Goal: Task Accomplishment & Management: Manage account settings

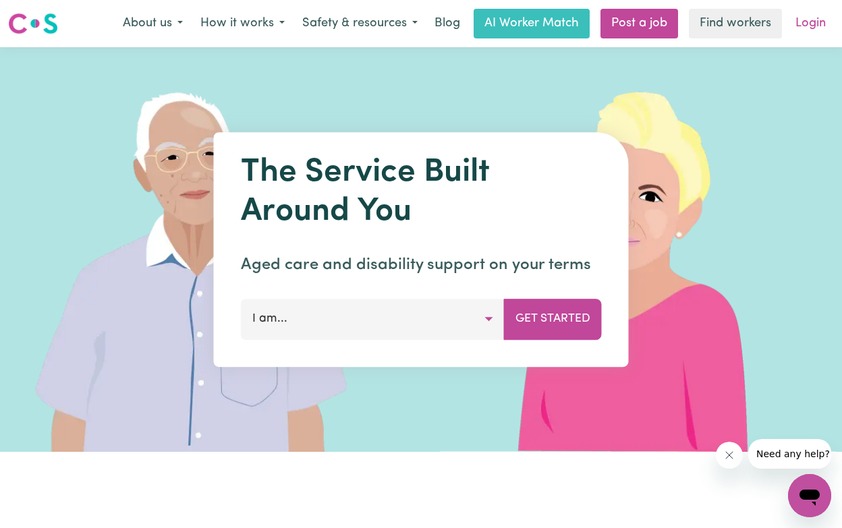
click at [810, 28] on link "Login" at bounding box center [810, 24] width 47 height 30
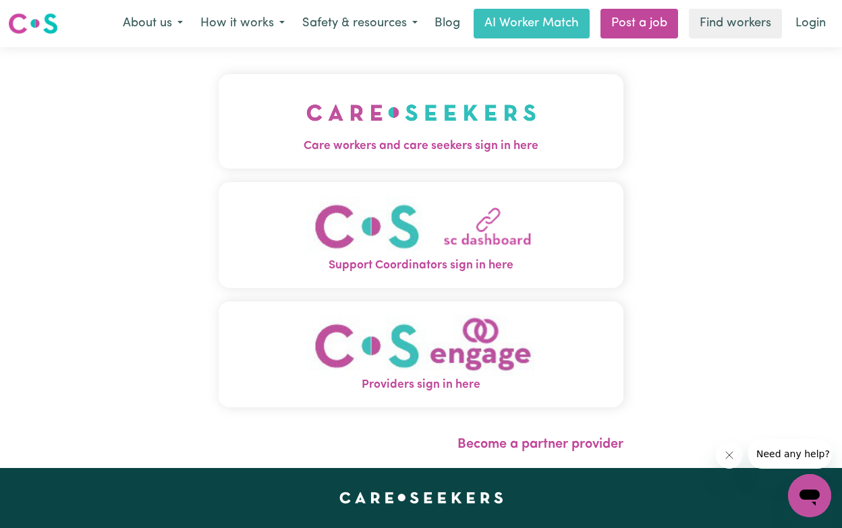
click at [518, 154] on span "Care workers and care seekers sign in here" at bounding box center [421, 147] width 405 height 18
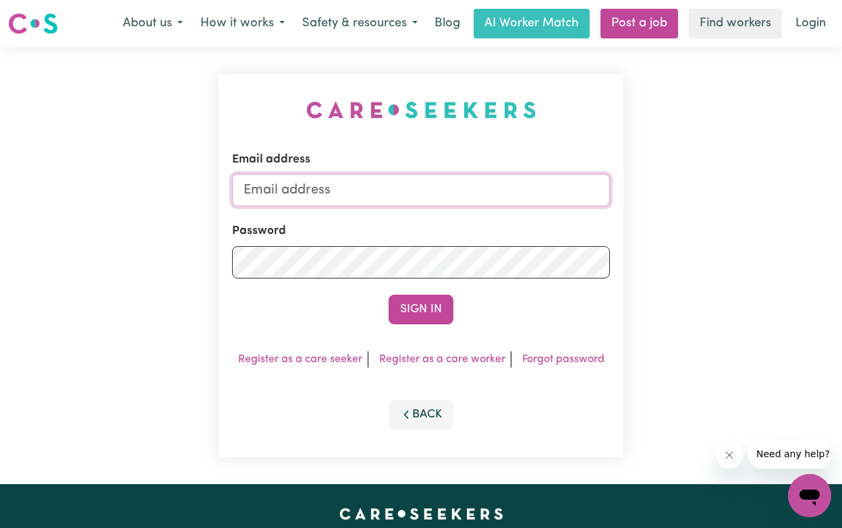
type input "[EMAIL_ADDRESS][DOMAIN_NAME]"
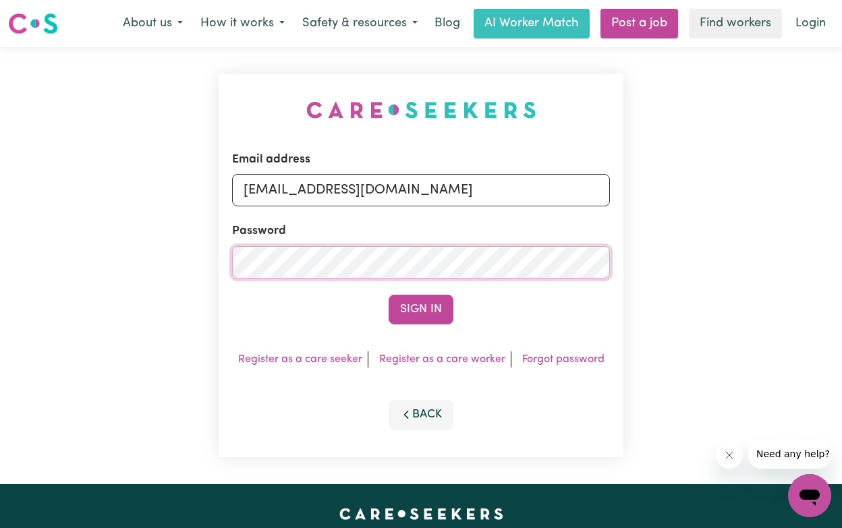
click at [421, 309] on button "Sign In" at bounding box center [420, 310] width 65 height 30
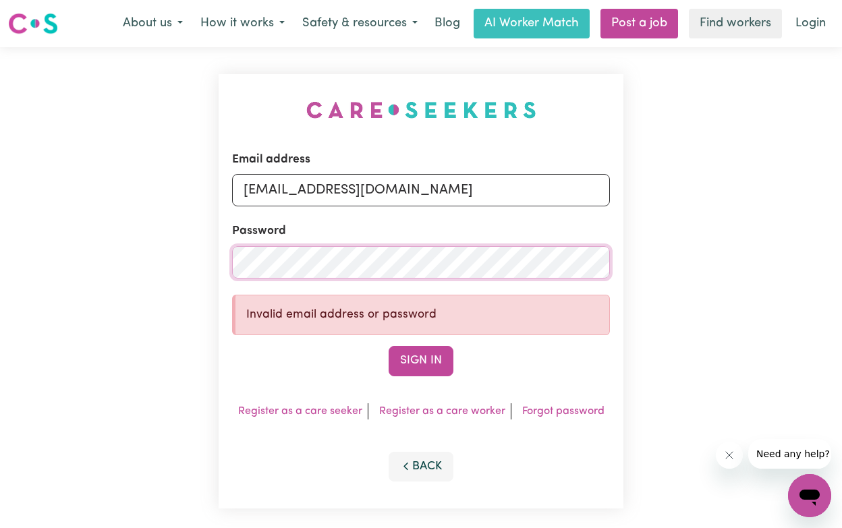
click at [421, 360] on button "Sign In" at bounding box center [420, 361] width 65 height 30
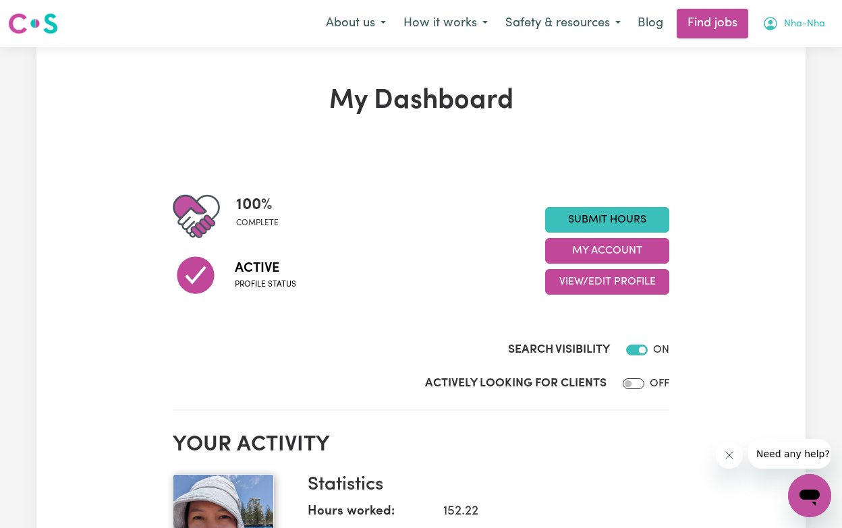
click at [774, 22] on icon "My Account" at bounding box center [770, 24] width 16 height 16
click at [775, 26] on icon "My Account" at bounding box center [770, 24] width 16 height 16
click at [776, 49] on link "My Account" at bounding box center [779, 53] width 107 height 26
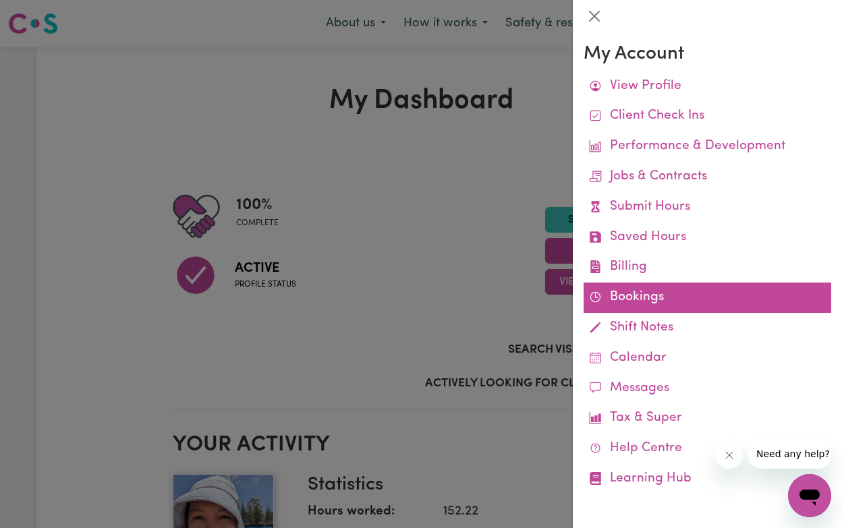
click at [612, 295] on link "Bookings" at bounding box center [707, 298] width 248 height 30
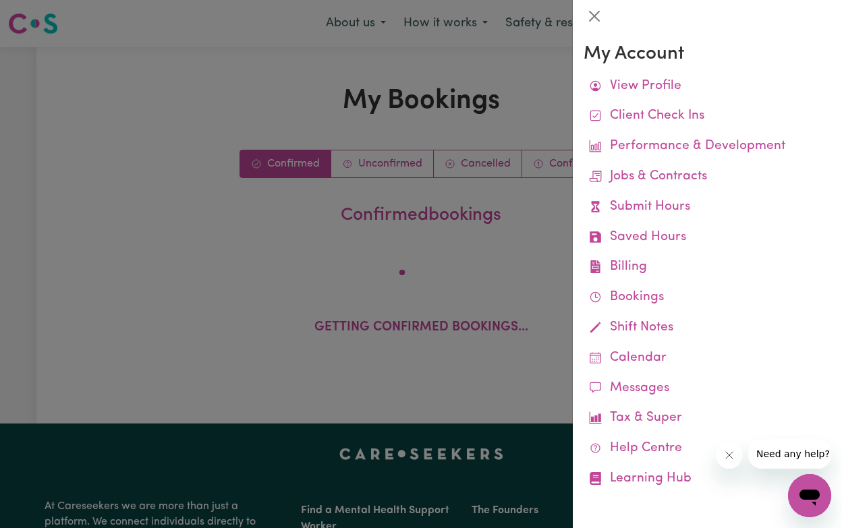
click at [374, 165] on div at bounding box center [421, 264] width 842 height 528
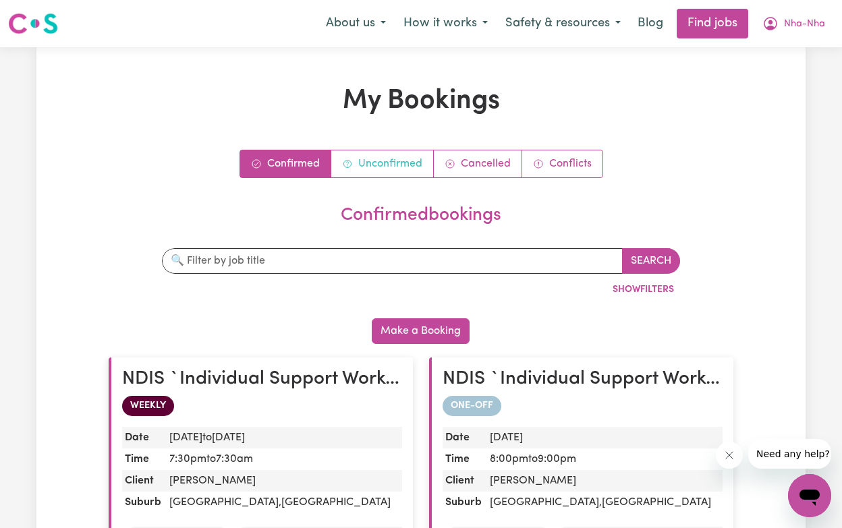
click at [374, 165] on link "Unconfirmed" at bounding box center [382, 163] width 103 height 27
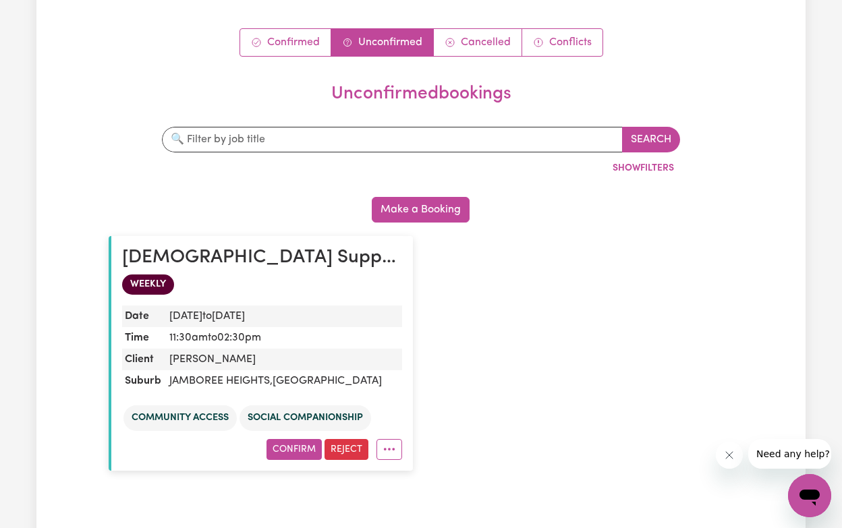
scroll to position [102, 0]
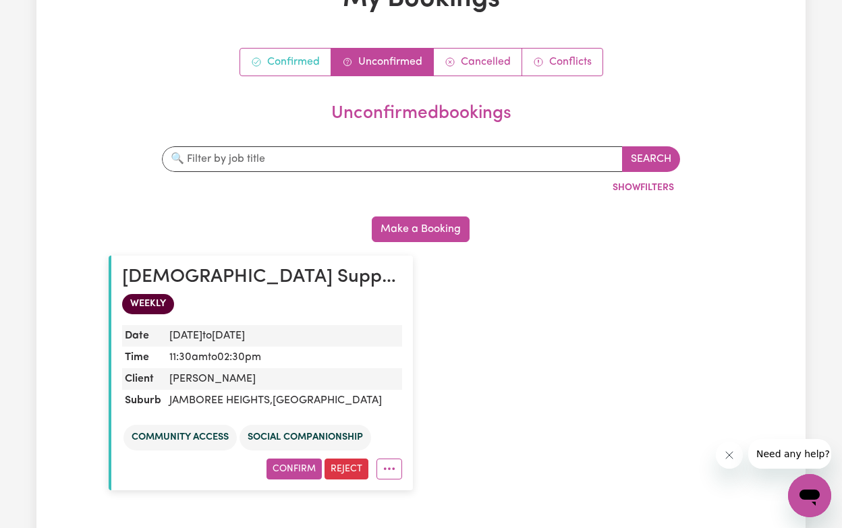
click at [293, 61] on link "Confirmed" at bounding box center [285, 62] width 91 height 27
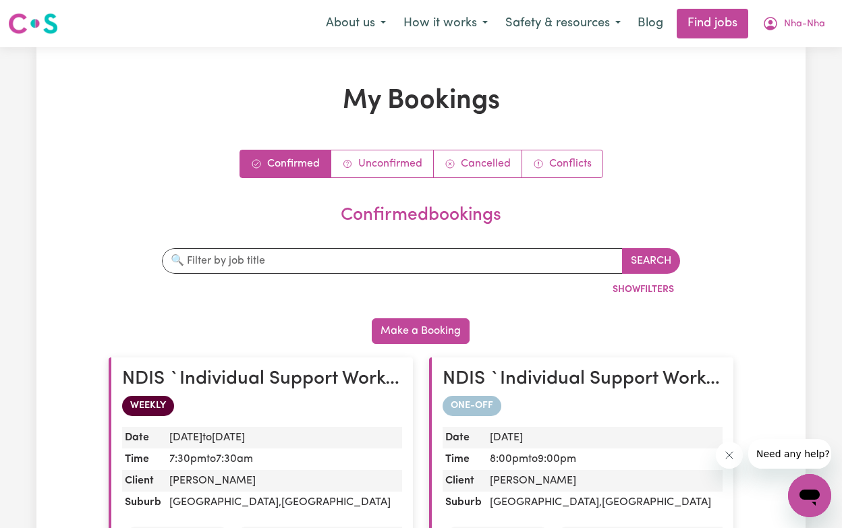
scroll to position [0, 0]
click at [499, 156] on link "Cancelled" at bounding box center [478, 163] width 88 height 27
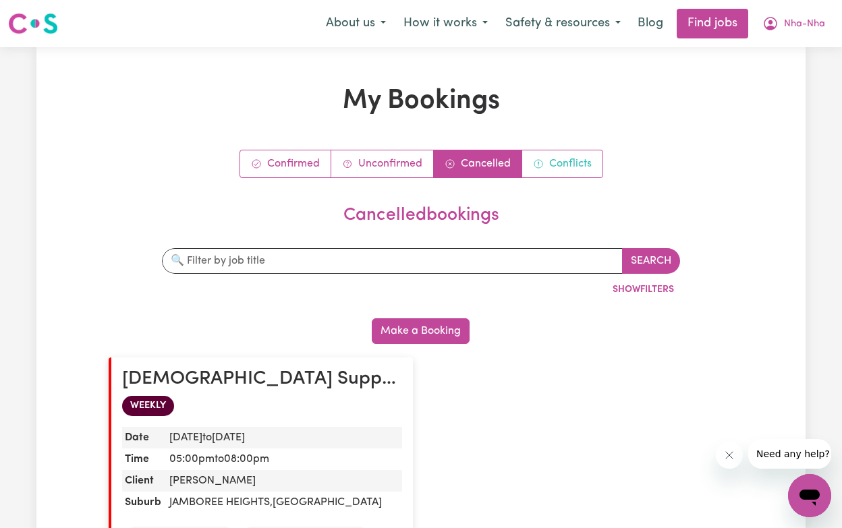
click at [551, 169] on link "Conflicts" at bounding box center [562, 163] width 80 height 27
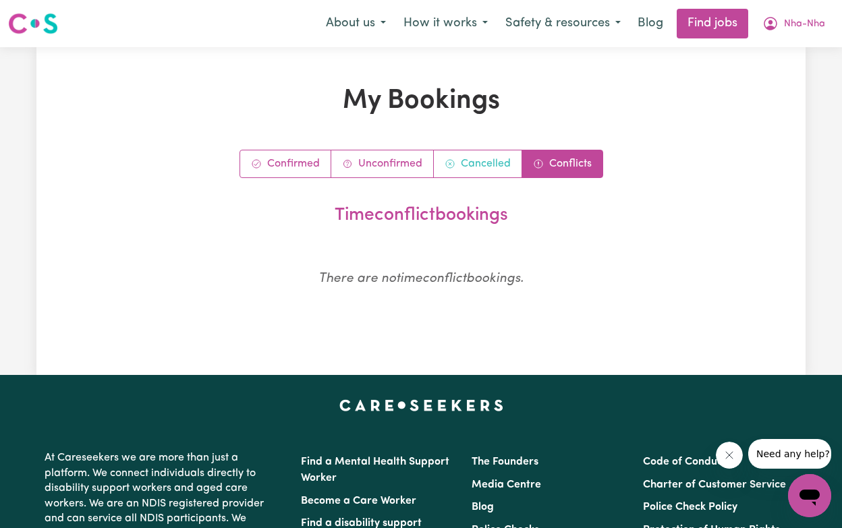
click at [509, 163] on link "Cancelled" at bounding box center [478, 163] width 88 height 27
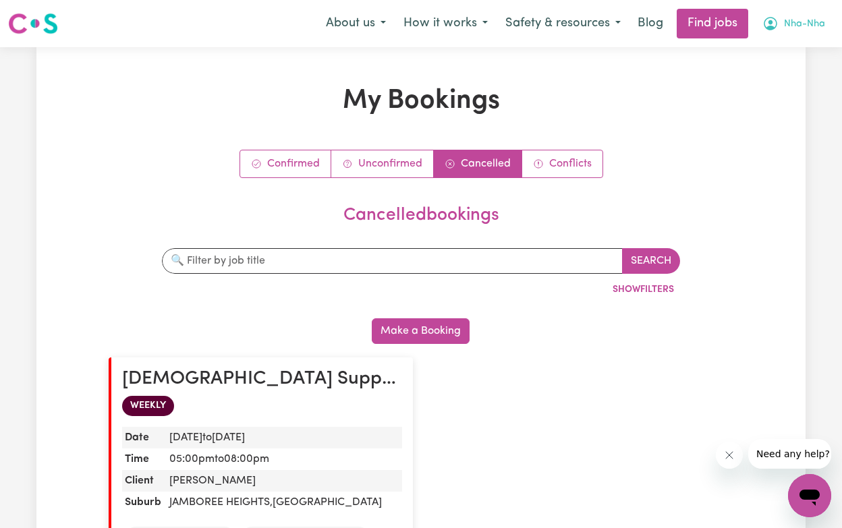
click at [794, 26] on span "Nha-Nha" at bounding box center [804, 24] width 41 height 15
click at [779, 58] on link "My Account" at bounding box center [779, 53] width 107 height 26
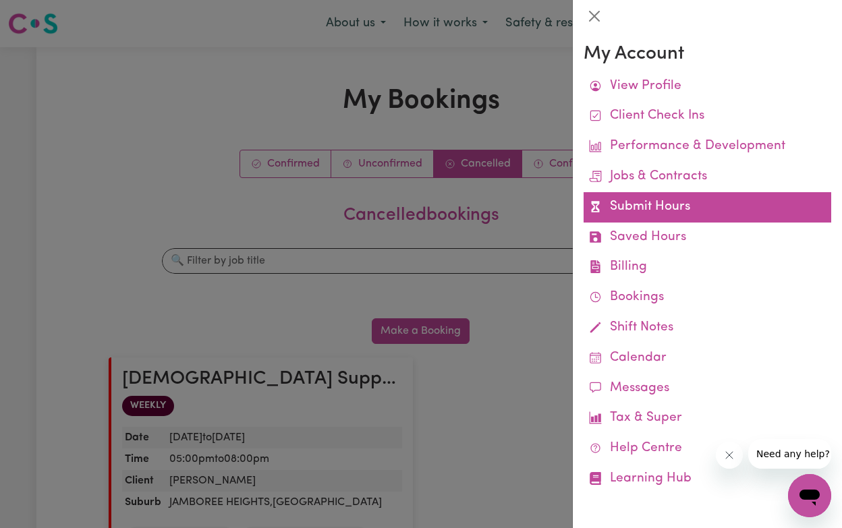
click at [705, 202] on link "Submit Hours" at bounding box center [707, 207] width 248 height 30
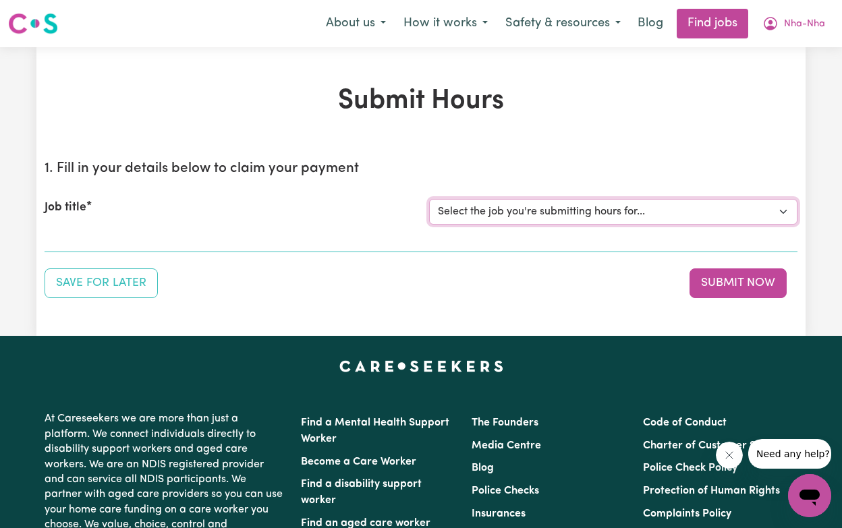
select select "14375"
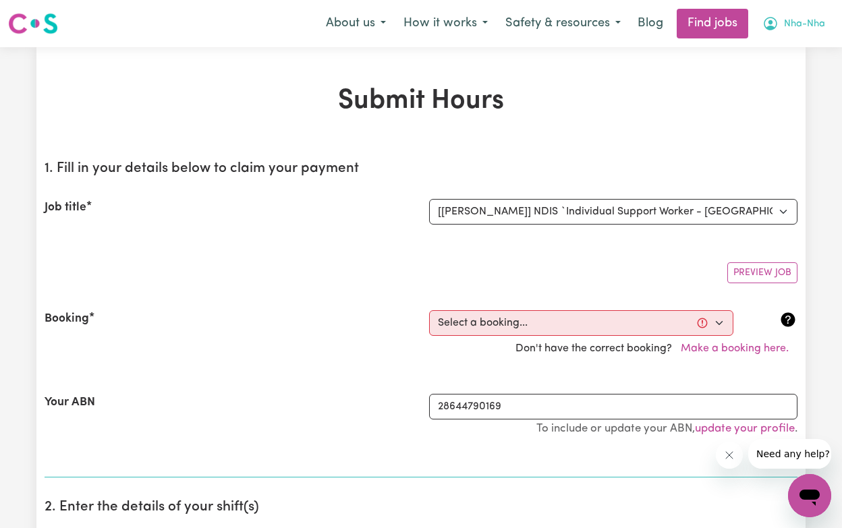
click at [794, 22] on span "Nha-Nha" at bounding box center [804, 24] width 41 height 15
click at [774, 57] on link "My Account" at bounding box center [779, 53] width 107 height 26
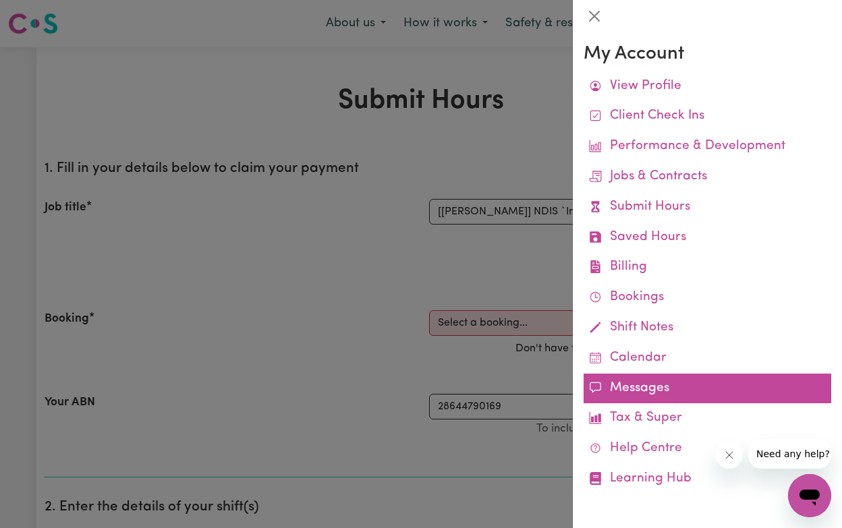
click at [657, 385] on link "Messages" at bounding box center [707, 389] width 248 height 30
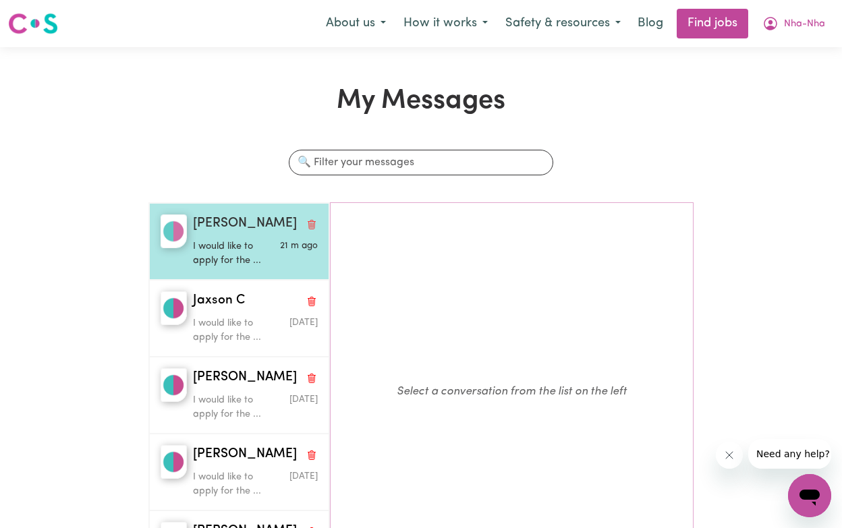
click at [281, 267] on div "[PERSON_NAME] would like to apply for the ... 21 m ago" at bounding box center [239, 241] width 180 height 77
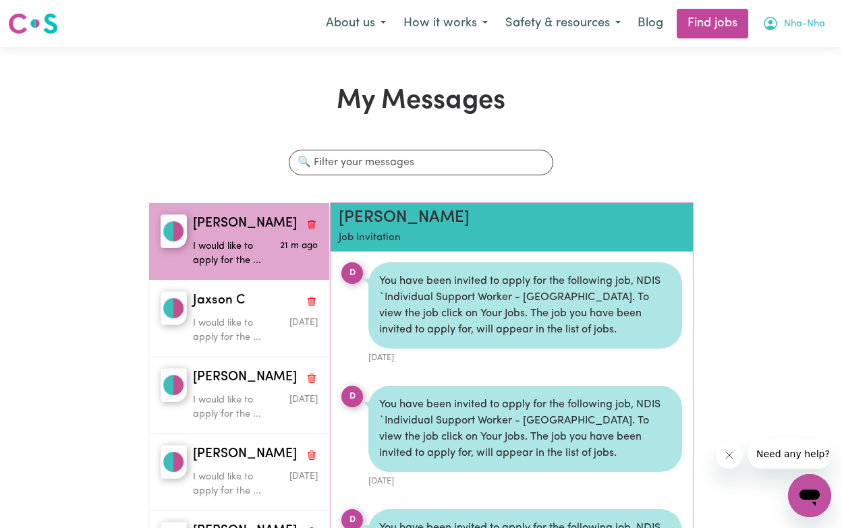
click at [796, 23] on span "Nha-Nha" at bounding box center [804, 24] width 41 height 15
click at [776, 76] on link "My Dashboard" at bounding box center [779, 78] width 107 height 26
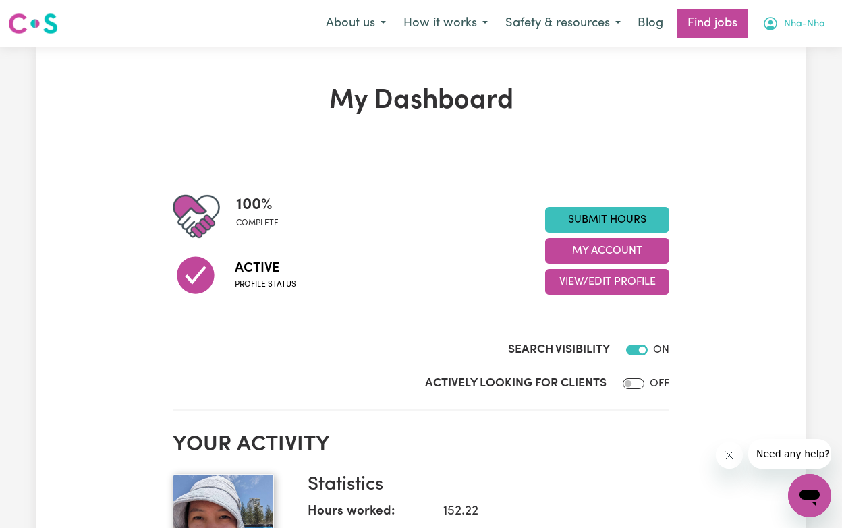
click at [801, 24] on span "Nha-Nha" at bounding box center [804, 24] width 41 height 15
click at [788, 57] on link "My Account" at bounding box center [779, 53] width 107 height 26
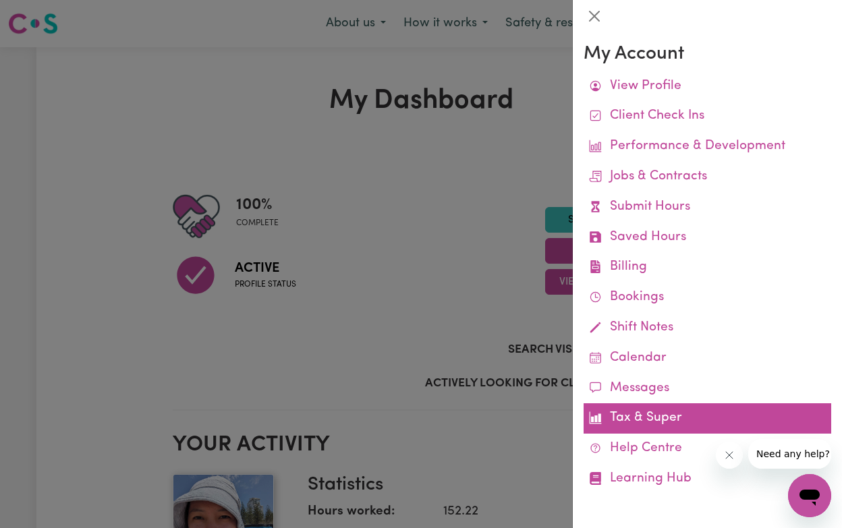
click at [632, 405] on link "Tax & Super" at bounding box center [707, 418] width 248 height 30
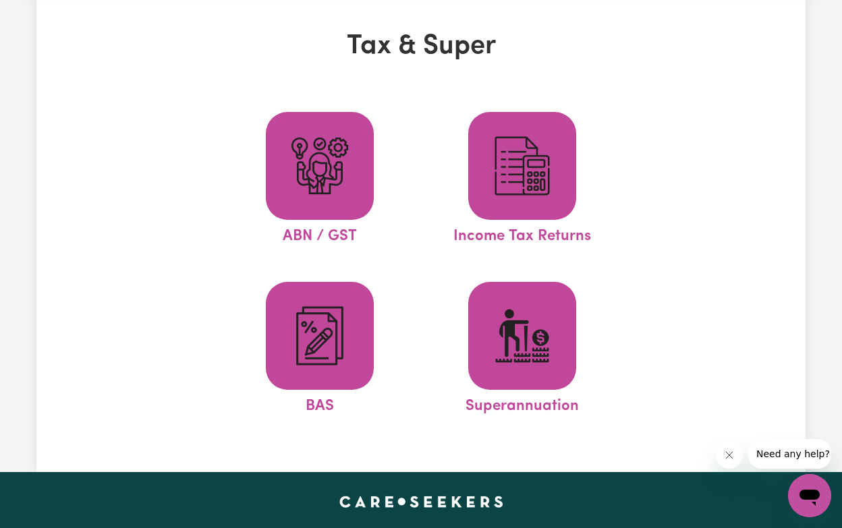
scroll to position [54, 0]
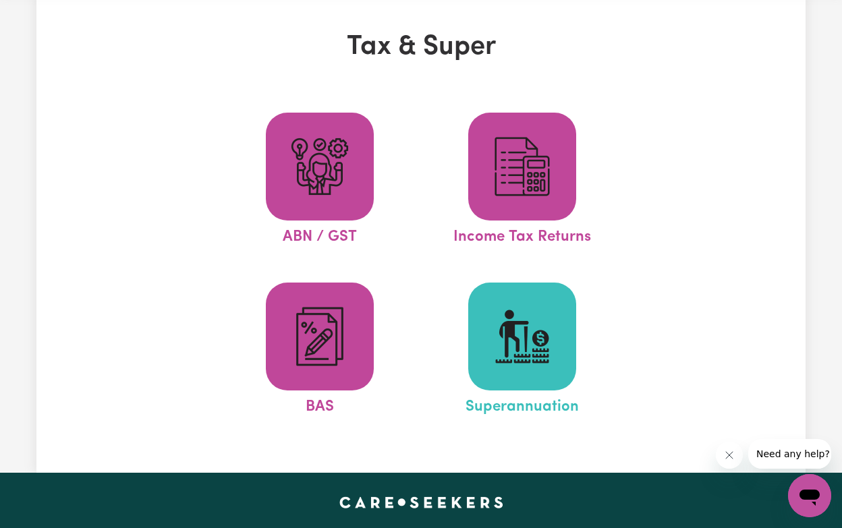
click at [498, 331] on img at bounding box center [522, 336] width 65 height 65
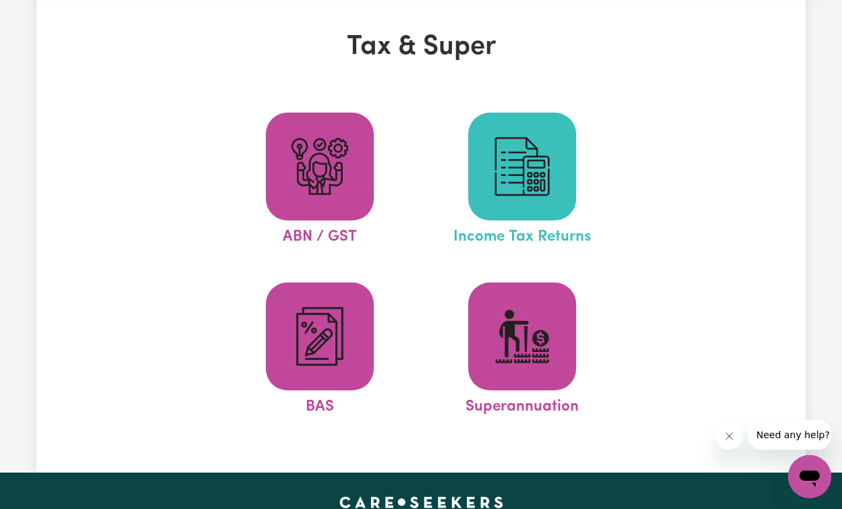
click at [542, 183] on img at bounding box center [522, 166] width 65 height 65
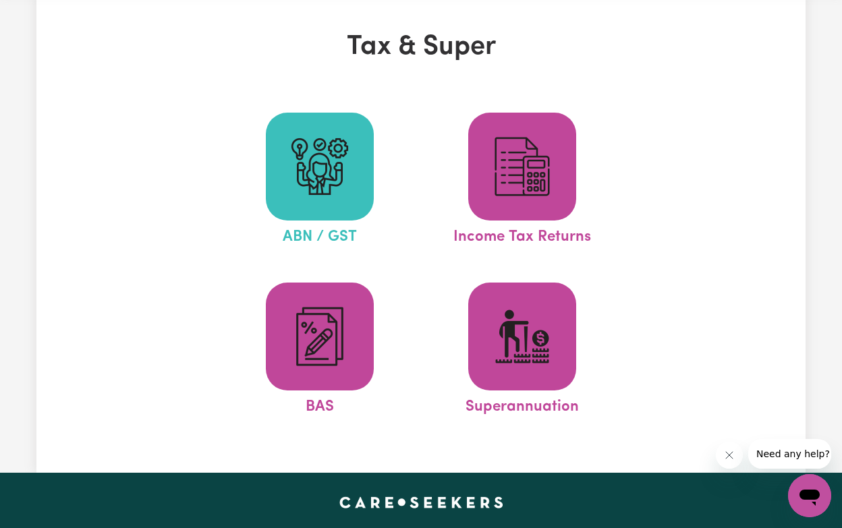
click at [334, 181] on img at bounding box center [319, 166] width 65 height 65
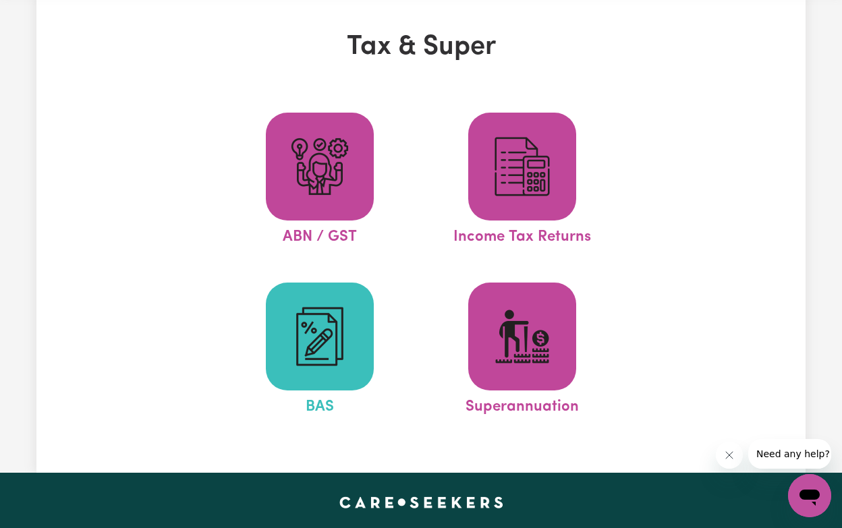
click at [335, 335] on img at bounding box center [319, 336] width 65 height 65
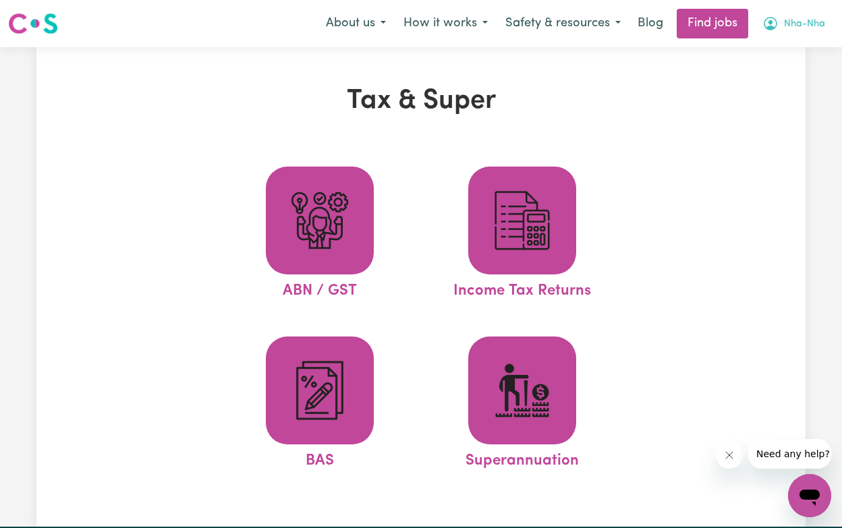
scroll to position [0, 0]
click at [788, 25] on span "Nha-Nha" at bounding box center [804, 24] width 41 height 15
click at [780, 49] on link "My Account" at bounding box center [779, 53] width 107 height 26
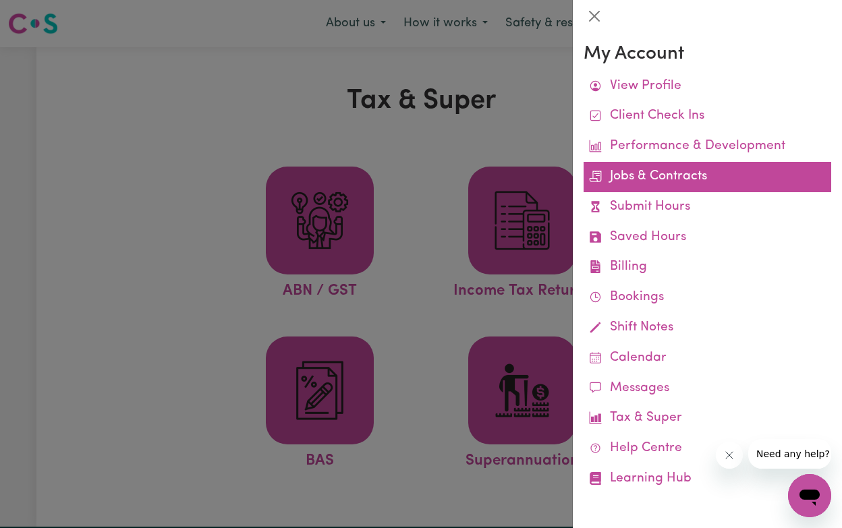
click at [701, 165] on link "Jobs & Contracts" at bounding box center [707, 177] width 248 height 30
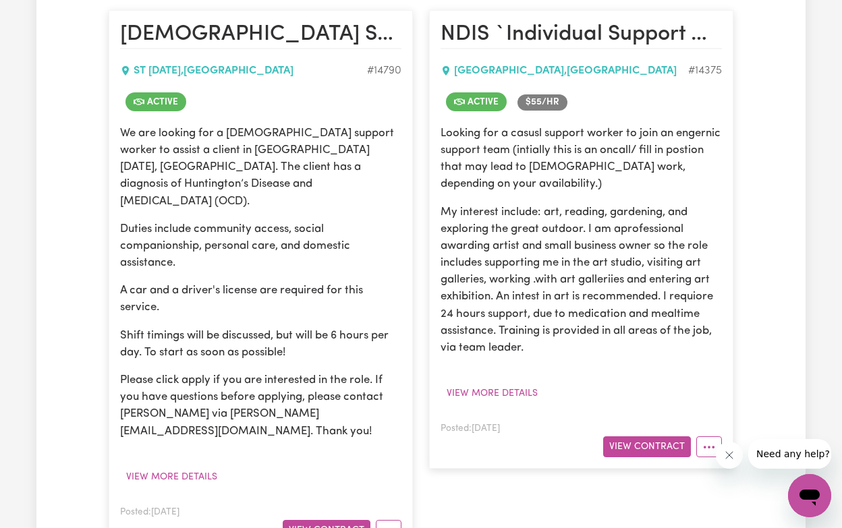
scroll to position [333, 0]
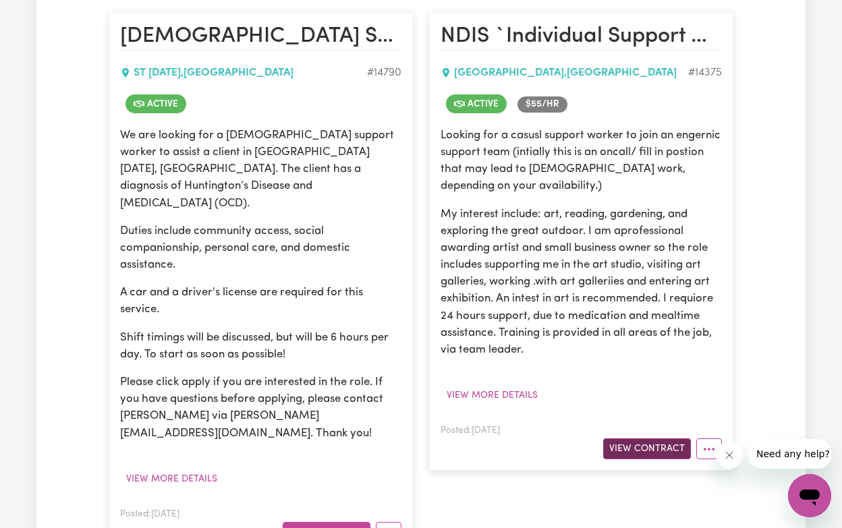
click at [643, 443] on button "View Contract" at bounding box center [647, 448] width 88 height 21
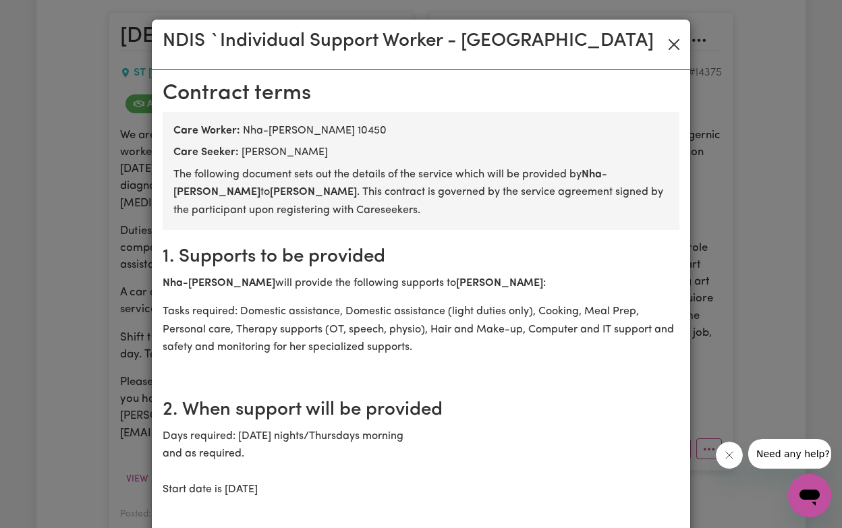
scroll to position [0, 0]
click at [676, 44] on button "Close" at bounding box center [674, 45] width 22 height 22
